Goal: Download file/media

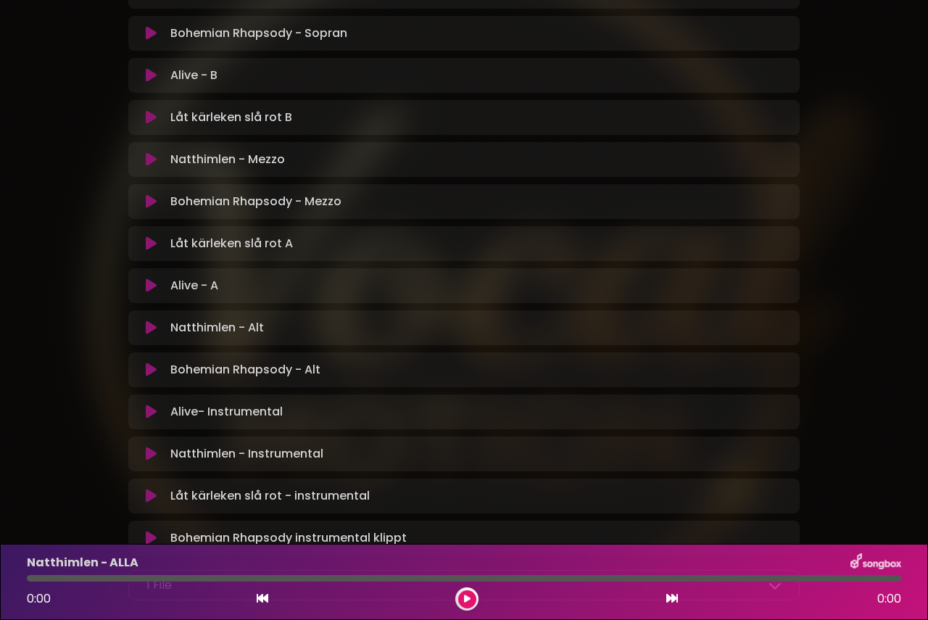
scroll to position [629, 0]
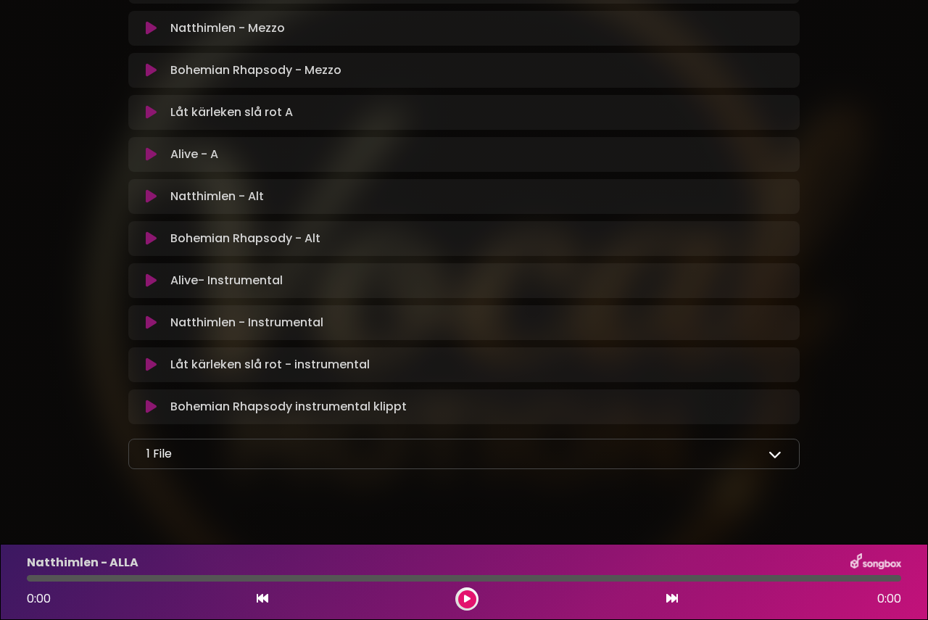
click at [774, 447] on icon at bounding box center [774, 453] width 13 height 13
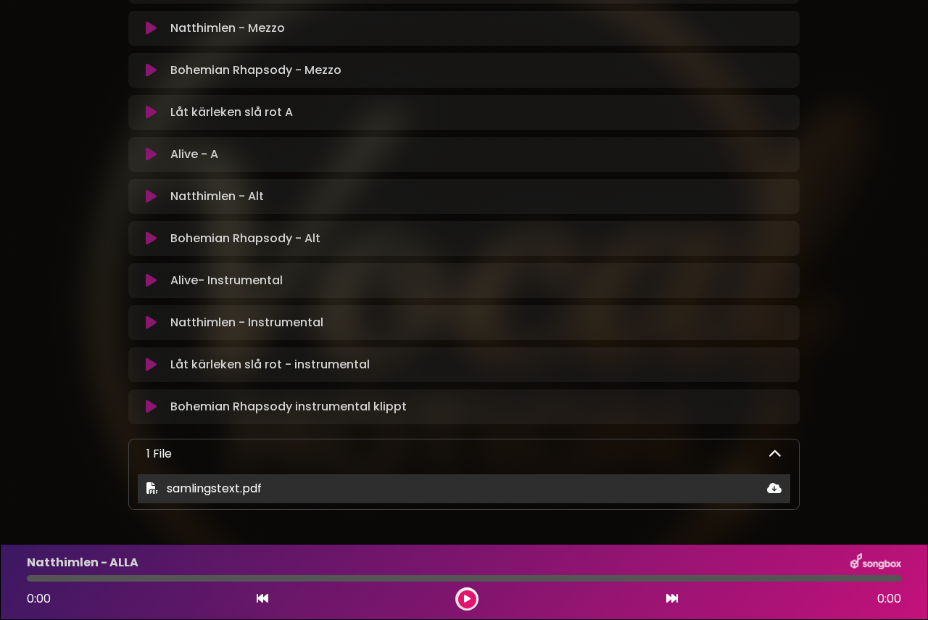
click at [232, 480] on span "samlingstext.pdf" at bounding box center [214, 488] width 95 height 17
click at [227, 480] on span "samlingstext.pdf" at bounding box center [214, 488] width 95 height 17
click at [150, 482] on icon at bounding box center [152, 488] width 12 height 12
click at [778, 482] on icon at bounding box center [774, 488] width 14 height 12
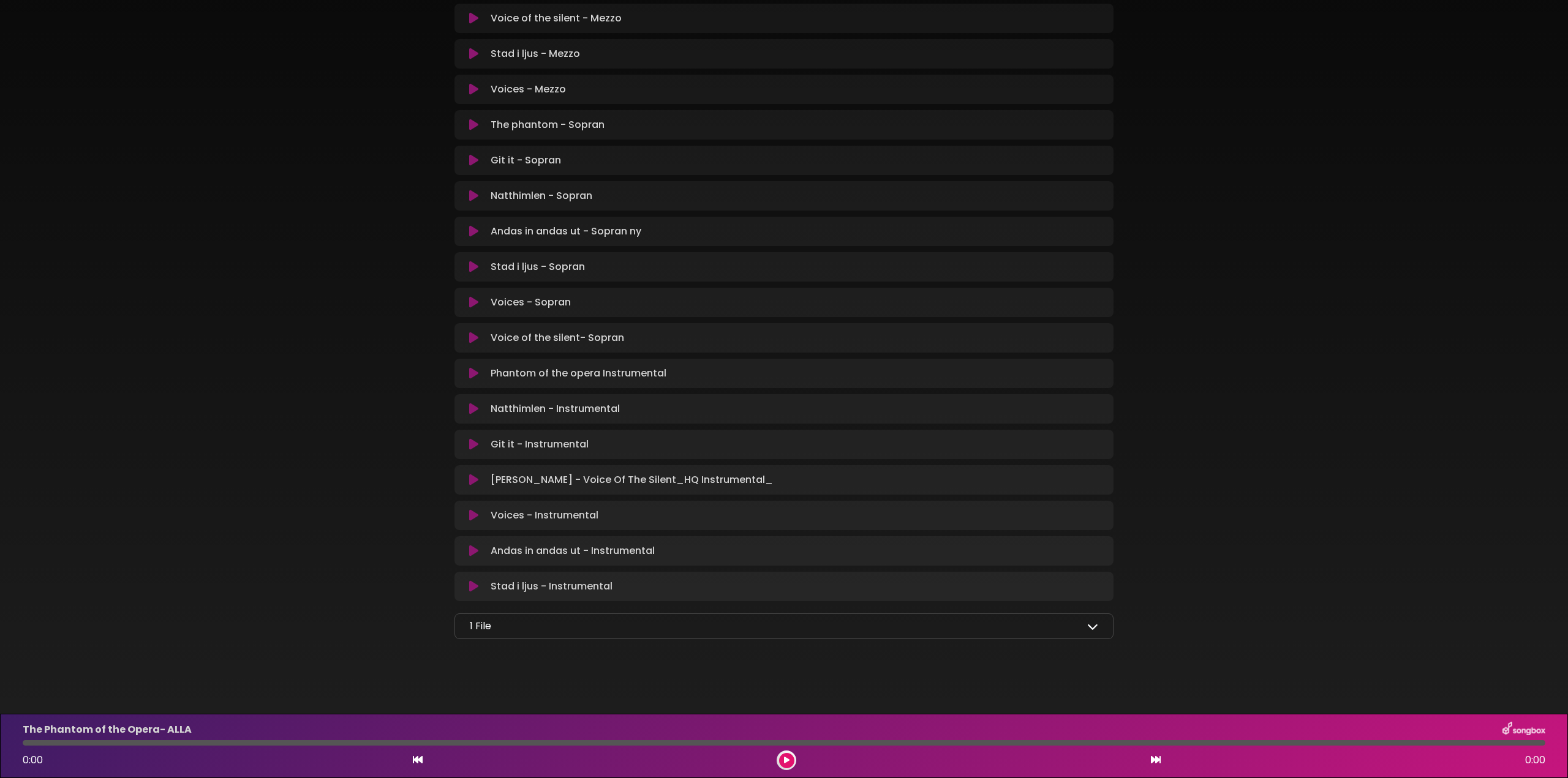
scroll to position [861, 0]
click at [537, 627] on div "1 File" at bounding box center [784, 623] width 629 height 14
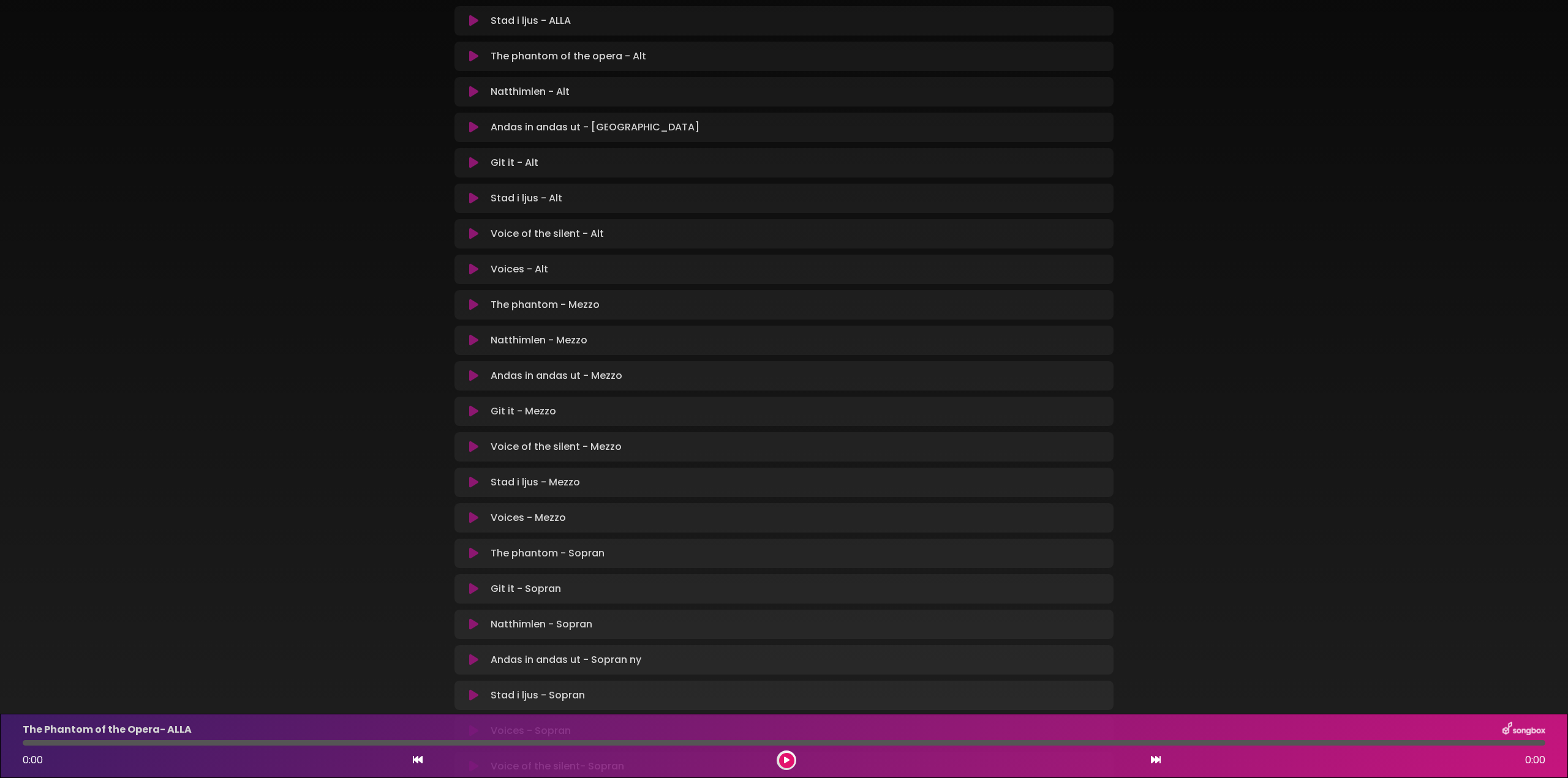
scroll to position [857, 0]
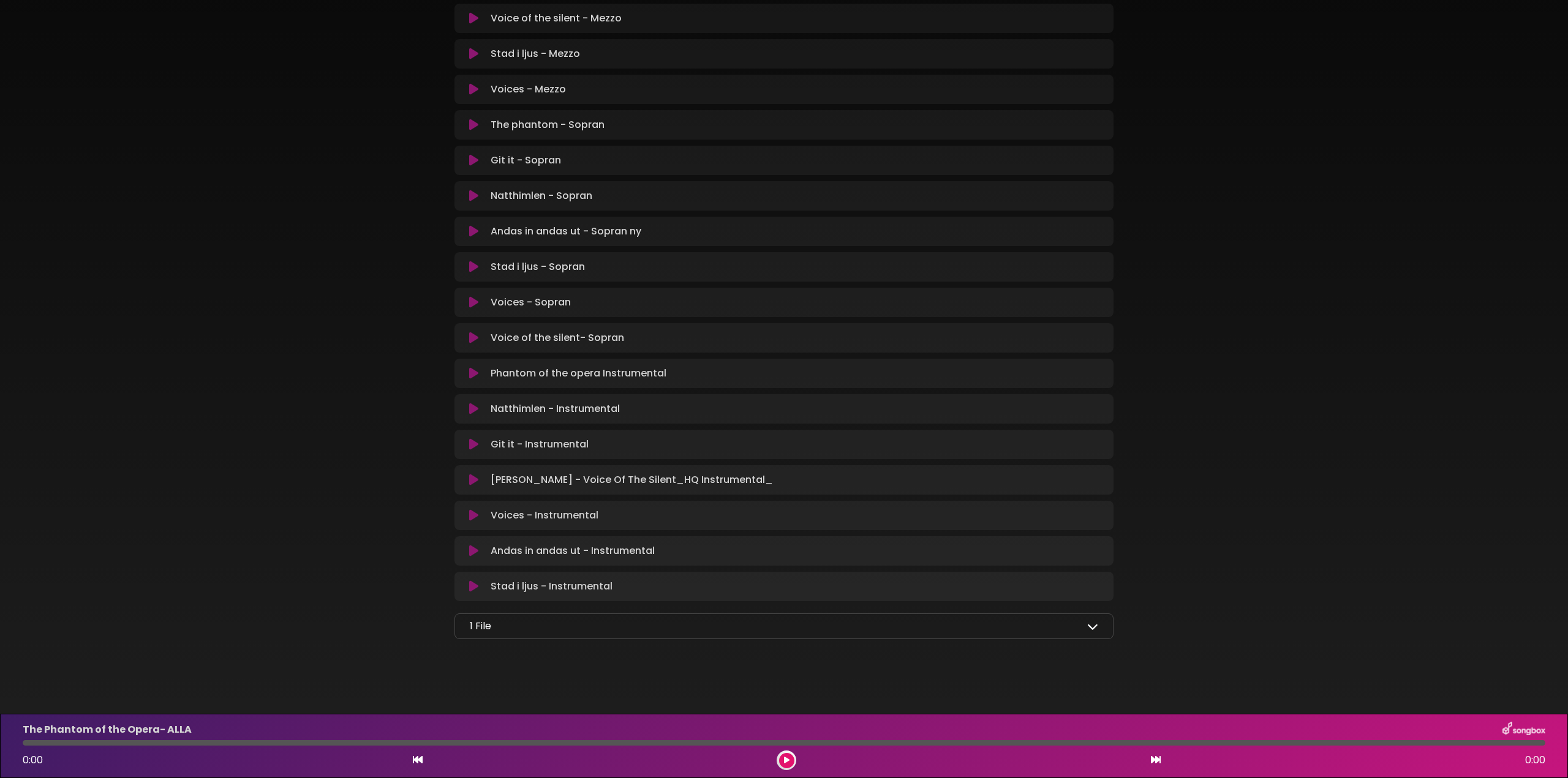
click at [1094, 628] on icon at bounding box center [1092, 626] width 11 height 11
click at [586, 654] on span "Samlingstext LÖRDAG.pdf" at bounding box center [548, 656] width 123 height 14
click at [1092, 658] on icon at bounding box center [1092, 656] width 12 height 10
